Goal: Information Seeking & Learning: Learn about a topic

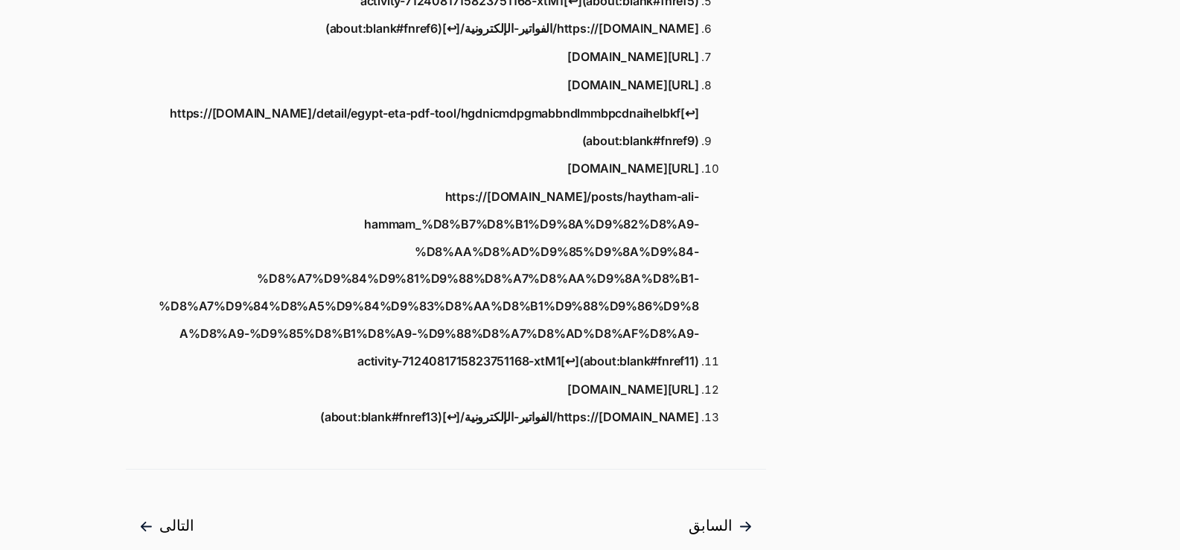
scroll to position [1415, 0]
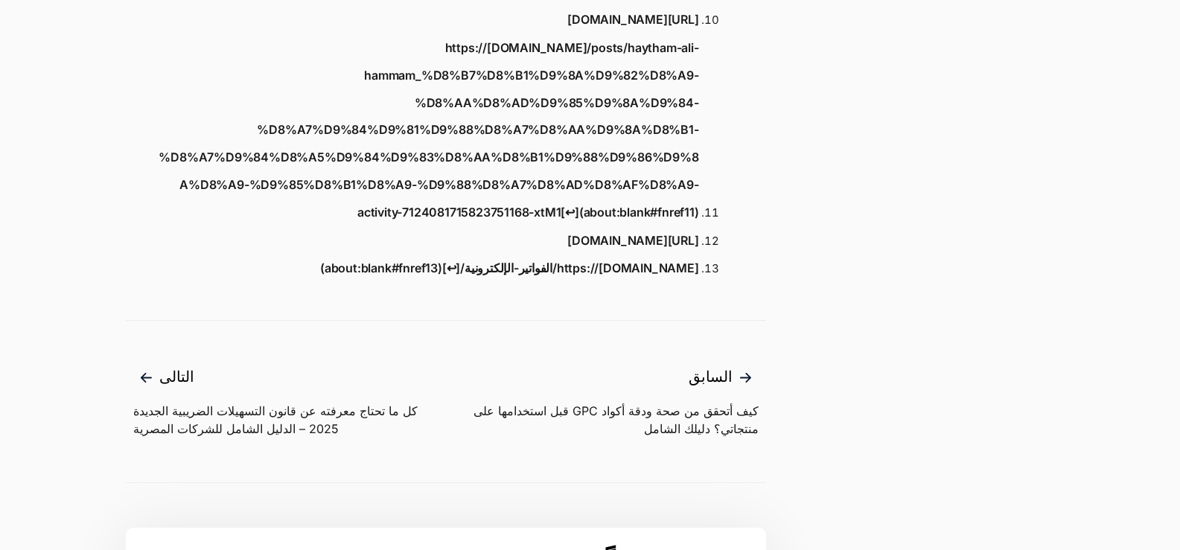
scroll to position [1340, 0]
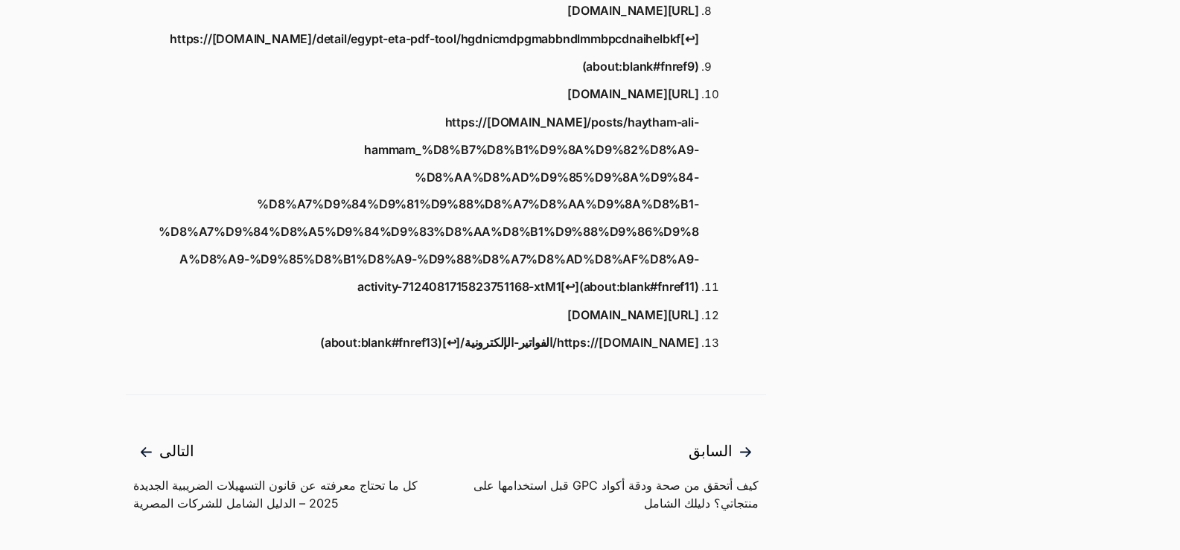
click at [404, 329] on link "https://[DOMAIN_NAME]/الفواتير-الإلكترونية/[↩︎](about:blank#fnref13)" at bounding box center [509, 343] width 379 height 28
